Goal: Information Seeking & Learning: Learn about a topic

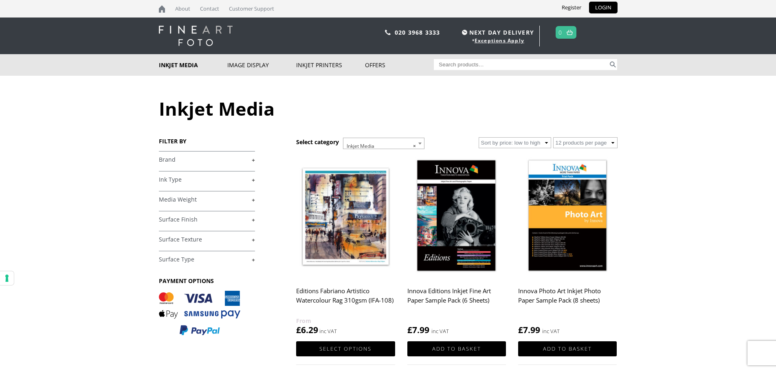
click at [224, 159] on link "+" at bounding box center [207, 160] width 96 height 8
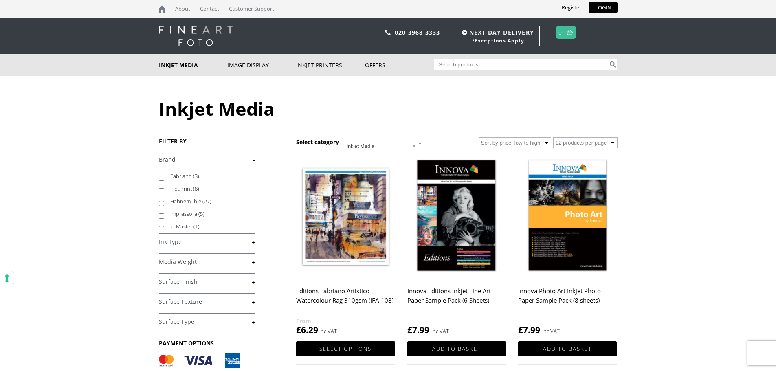
scroll to position [41, 0]
click at [161, 191] on input "Hahnemuhle (27)" at bounding box center [161, 189] width 5 height 5
checkbox input "true"
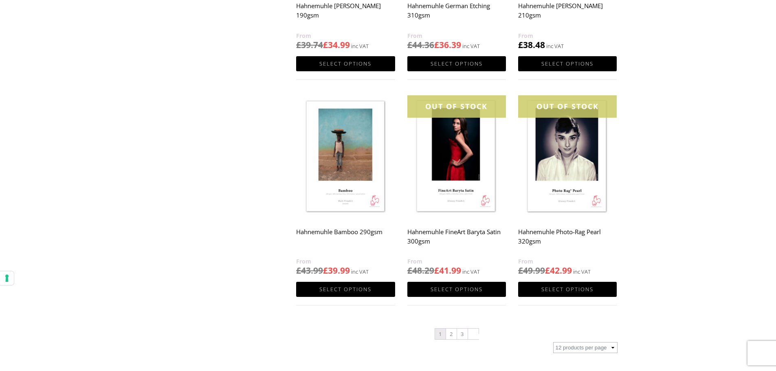
scroll to position [734, 0]
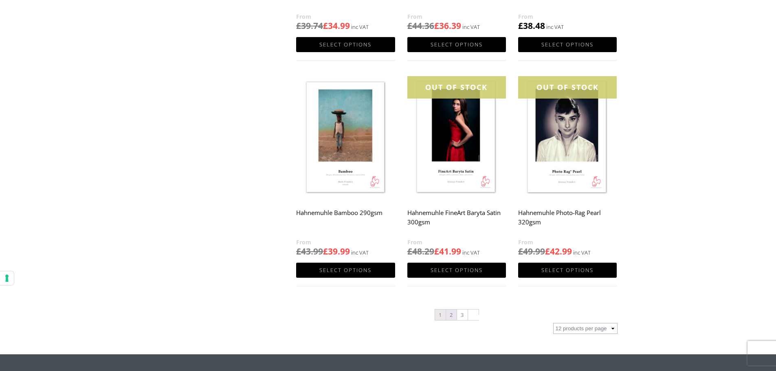
click at [452, 314] on link "2" at bounding box center [451, 315] width 11 height 11
click at [453, 315] on link "2" at bounding box center [451, 315] width 11 height 11
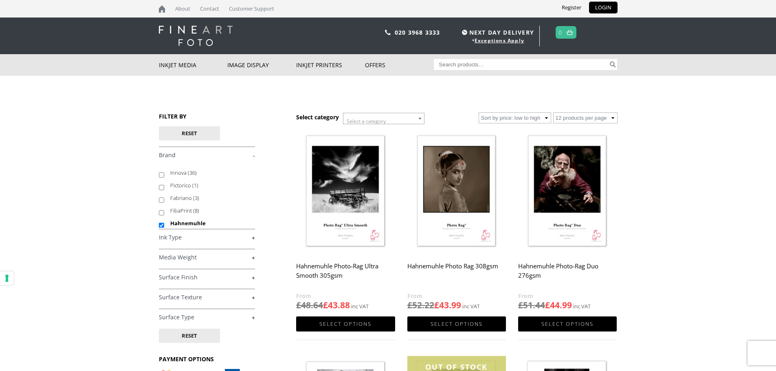
click at [688, 291] on body "NEXT DAY DELIVERY * Exceptions Apply About Contact Customer Support Register LO…" at bounding box center [388, 185] width 776 height 371
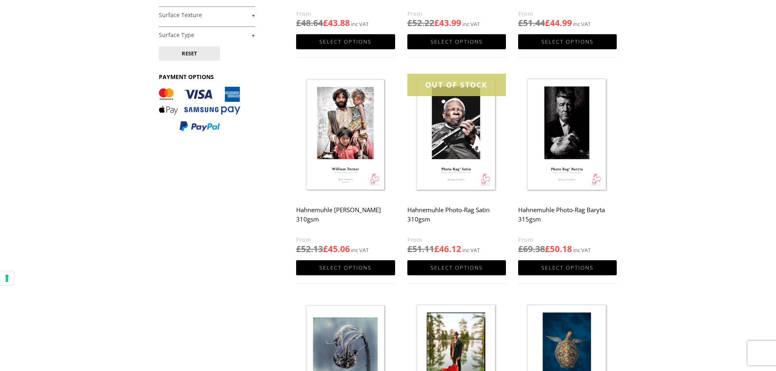
scroll to position [285, 0]
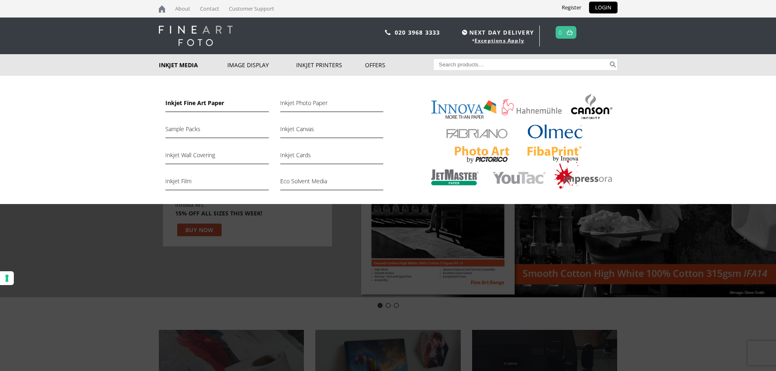
click at [199, 106] on link "Inkjet Fine Art Paper" at bounding box center [216, 105] width 103 height 14
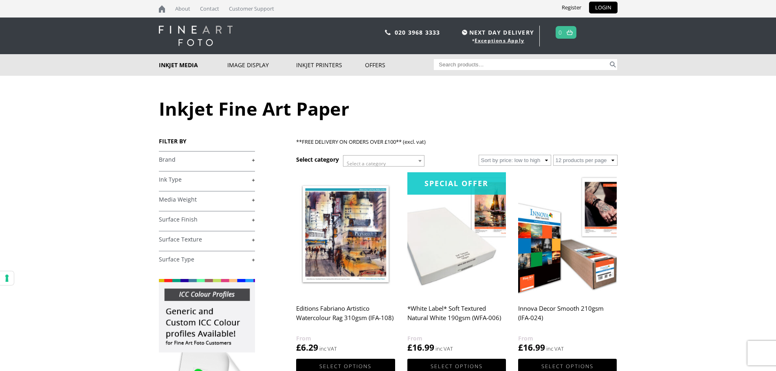
click at [196, 152] on h4 "Brand +" at bounding box center [207, 159] width 96 height 16
click at [187, 159] on link "+" at bounding box center [207, 160] width 96 height 8
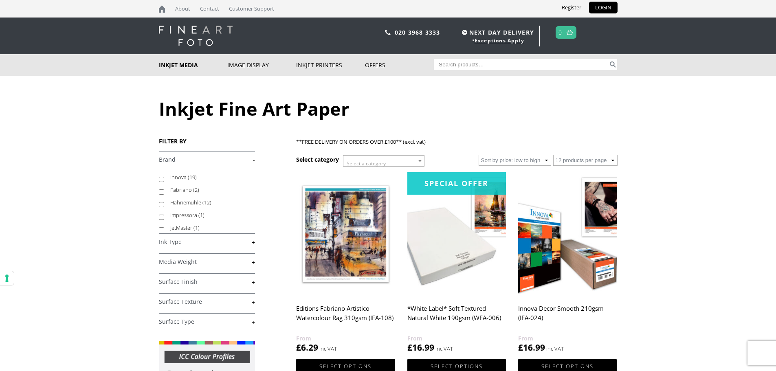
click at [162, 204] on input "Hahnemuhle (12)" at bounding box center [161, 204] width 5 height 5
checkbox input "true"
